Goal: Information Seeking & Learning: Find specific fact

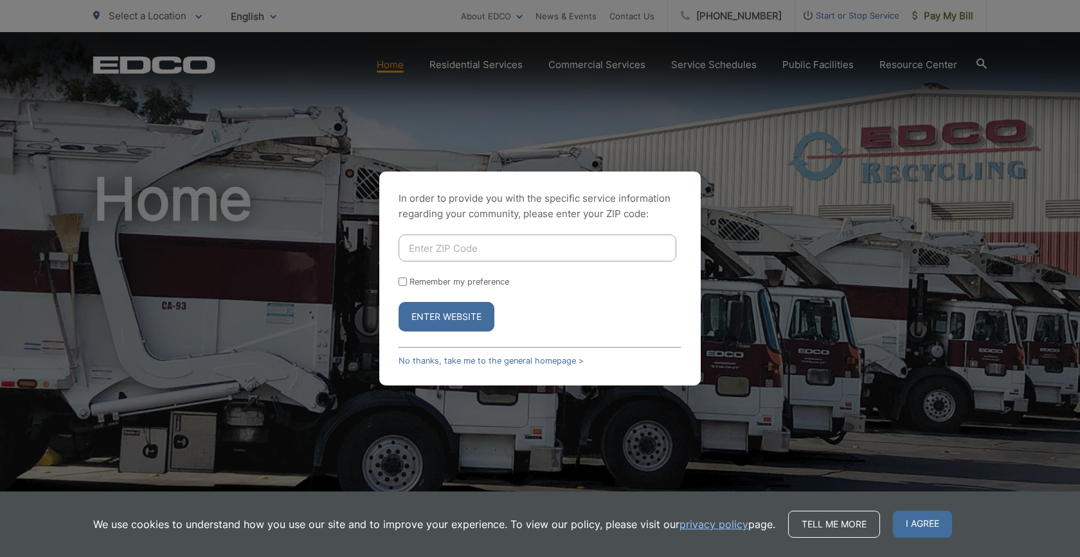
drag, startPoint x: 0, startPoint y: 0, endPoint x: 529, endPoint y: 240, distance: 581.0
click at [529, 240] on input "Enter ZIP Code" at bounding box center [537, 248] width 278 height 27
type input "92014"
click at [469, 316] on button "Enter Website" at bounding box center [446, 317] width 96 height 30
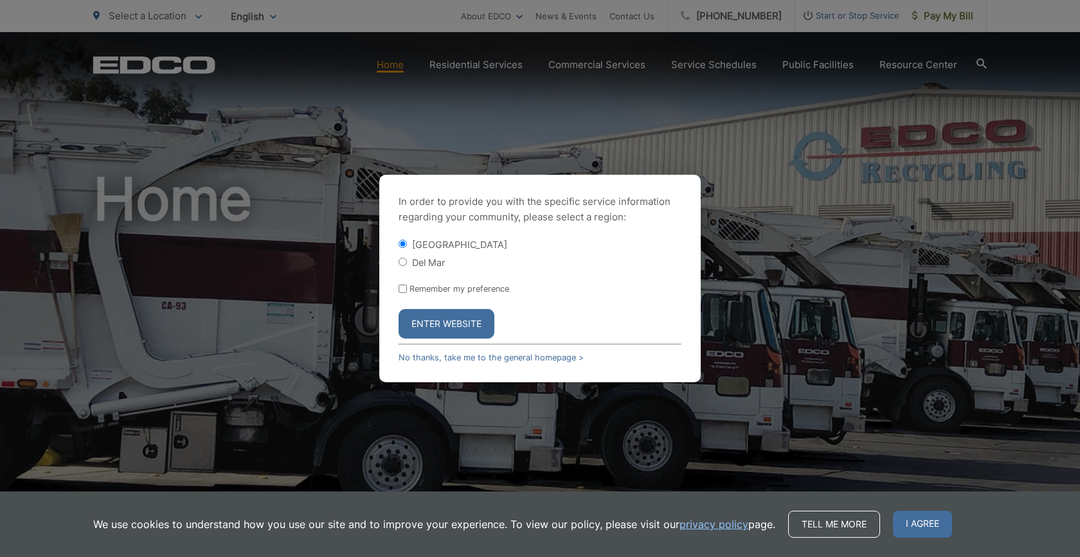
click at [427, 256] on div "Del Mar" at bounding box center [539, 262] width 283 height 13
click at [406, 262] on input "Del Mar" at bounding box center [402, 262] width 8 height 8
radio input "true"
click at [424, 323] on button "Enter Website" at bounding box center [446, 324] width 96 height 30
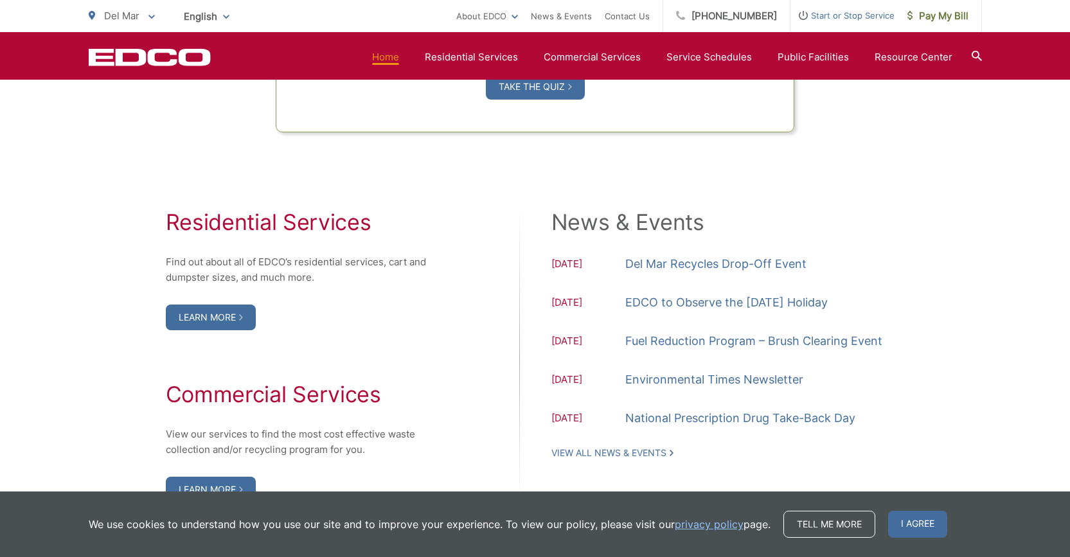
scroll to position [1285, 0]
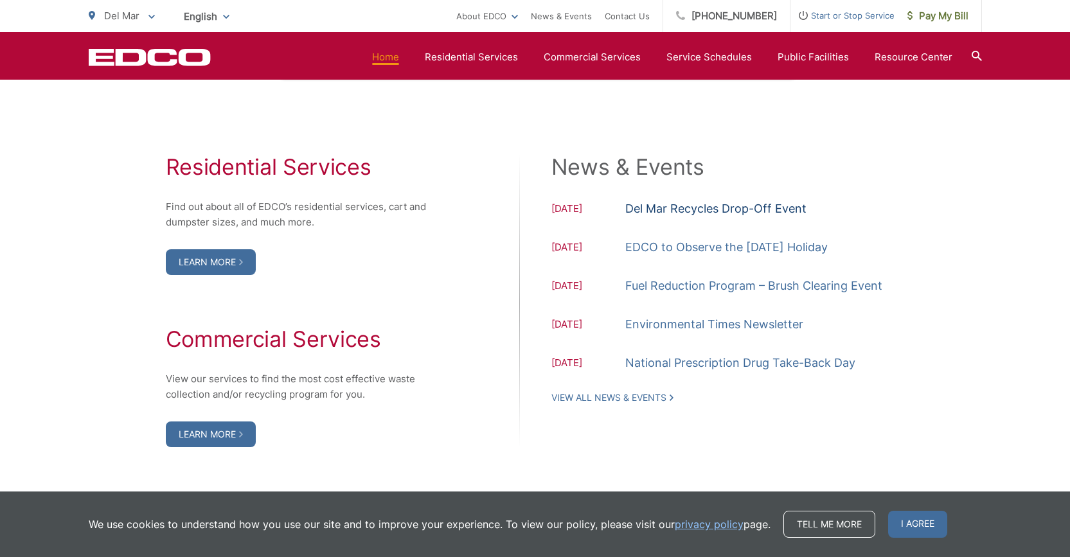
click at [685, 210] on link "Del Mar Recycles Drop-Off Event" at bounding box center [715, 208] width 181 height 19
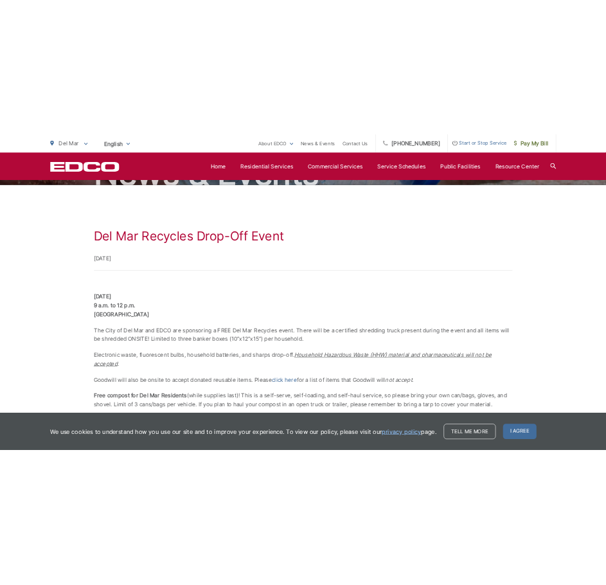
scroll to position [165, 0]
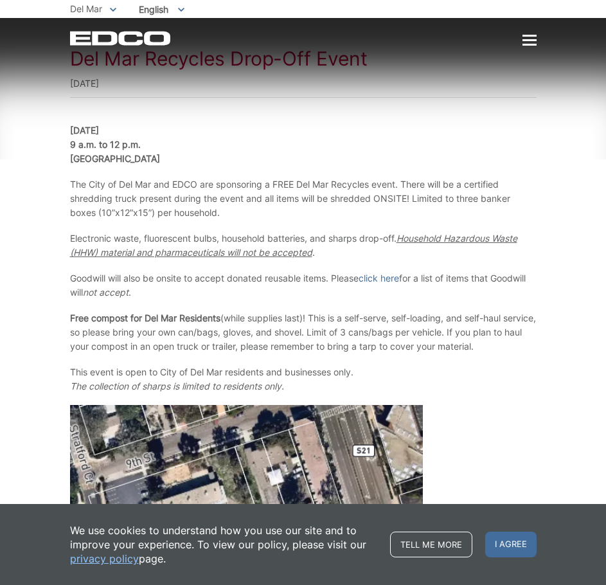
click at [99, 132] on strong "September 13, 2025" at bounding box center [84, 130] width 29 height 11
